Goal: Navigation & Orientation: Go to known website

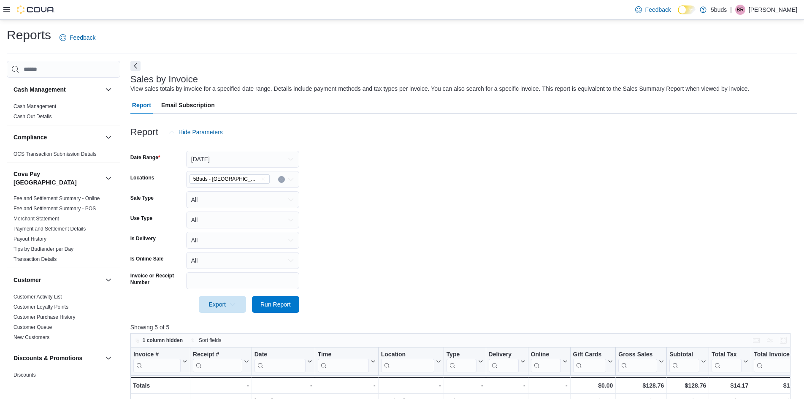
click at [5, 9] on icon at bounding box center [6, 9] width 7 height 7
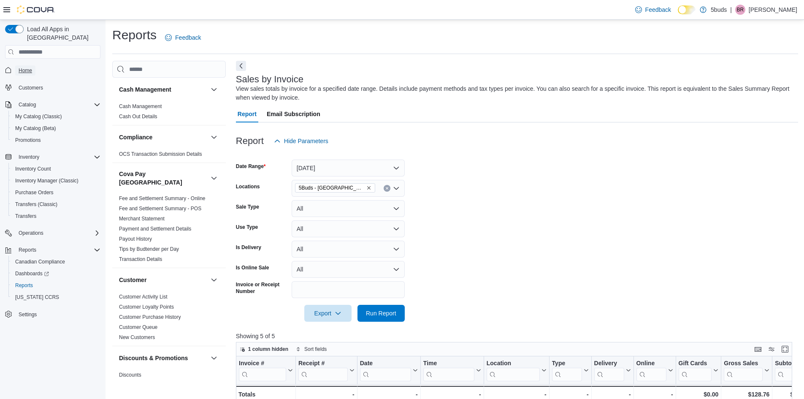
click at [20, 67] on span "Home" at bounding box center [26, 70] width 14 height 7
